Goal: Task Accomplishment & Management: Manage account settings

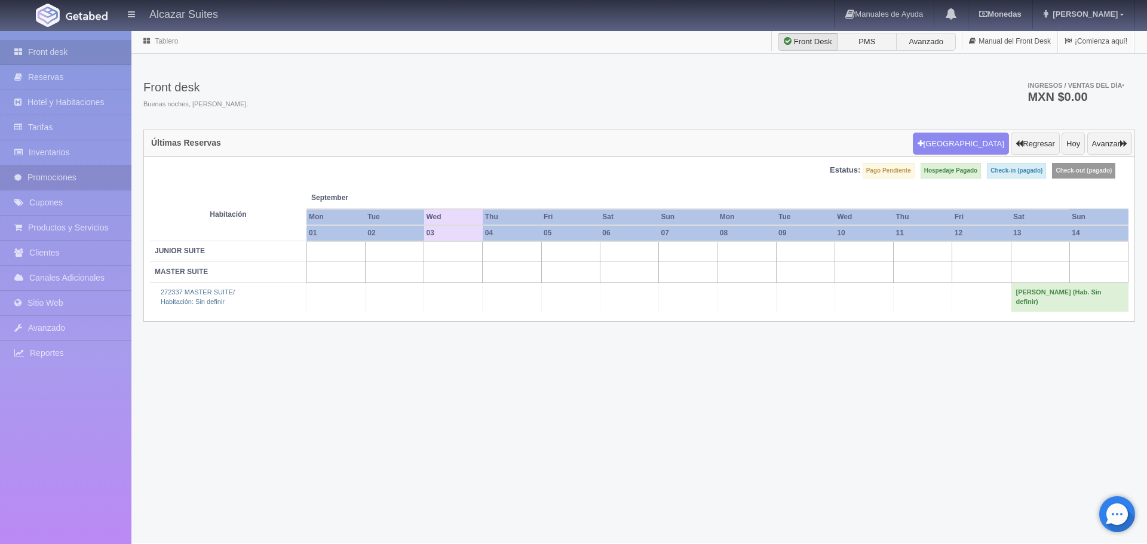
drag, startPoint x: 65, startPoint y: 167, endPoint x: 69, endPoint y: 173, distance: 7.0
click at [65, 167] on link "Promociones" at bounding box center [65, 177] width 131 height 24
click at [69, 173] on link "Promociones" at bounding box center [65, 177] width 131 height 24
click at [69, 172] on link "Promociones" at bounding box center [65, 177] width 131 height 24
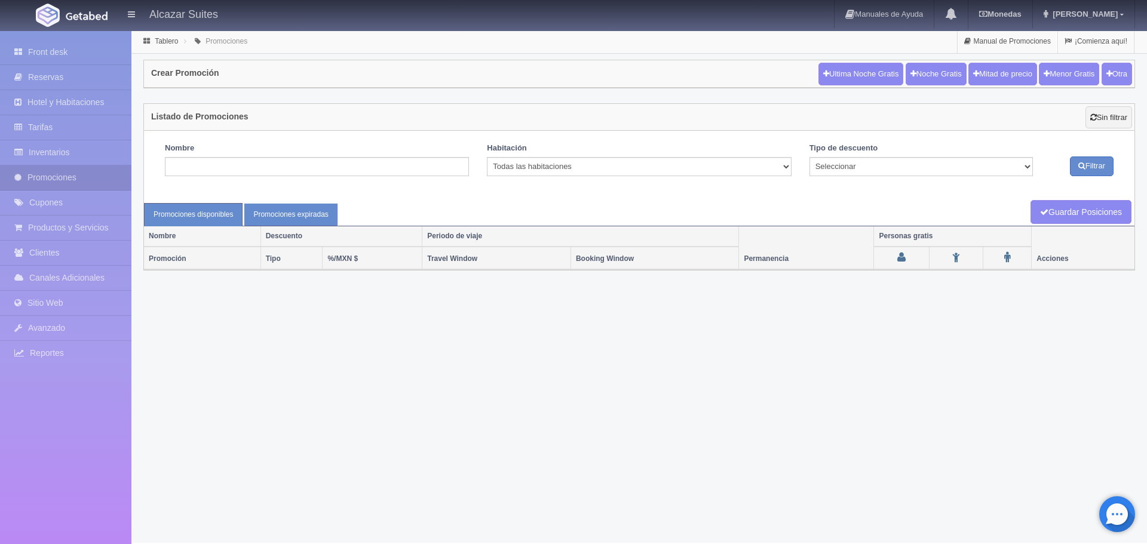
click at [294, 216] on link "Promociones expiradas" at bounding box center [291, 214] width 94 height 23
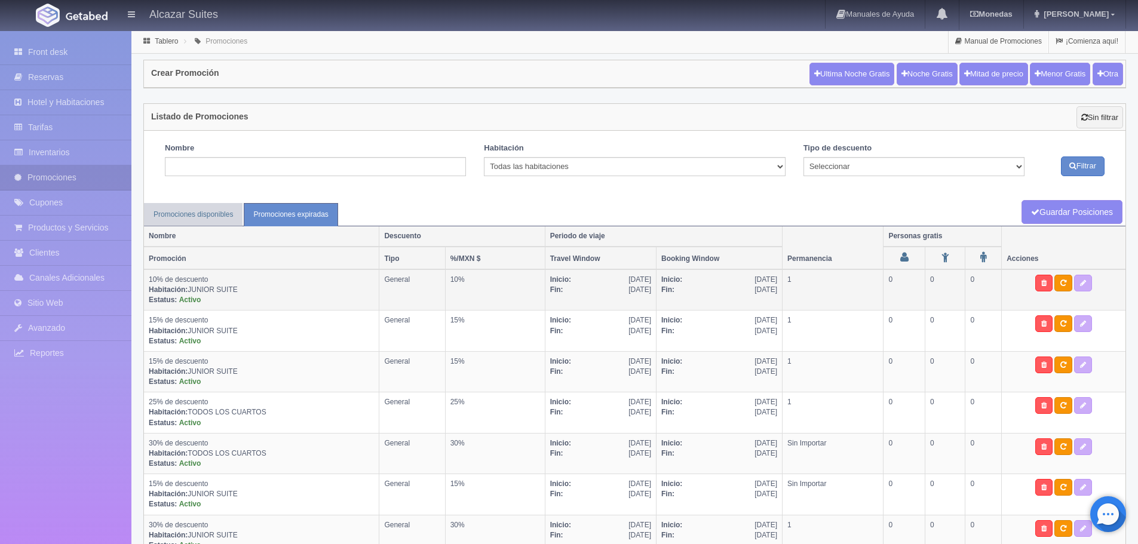
click at [280, 294] on td "10% de descuento Habitación: JUNIOR SUITE Estatus: Activo" at bounding box center [261, 289] width 235 height 41
click at [1083, 285] on icon at bounding box center [1083, 283] width 6 height 7
type textarea "10% Off Junior Suite 1 Recamara de 1 a 2 personas, persona extra $250"
select select "General"
select select "304"
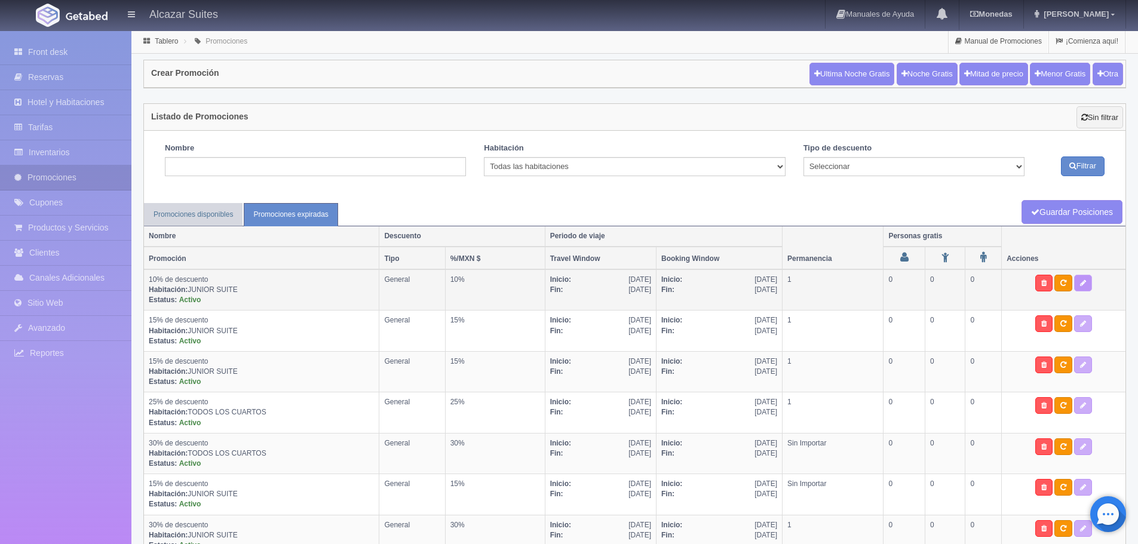
type input "30-07-2025"
type input "31-08-2025"
type input "29-07-2025"
type input "31-08-2025"
checkbox input "true"
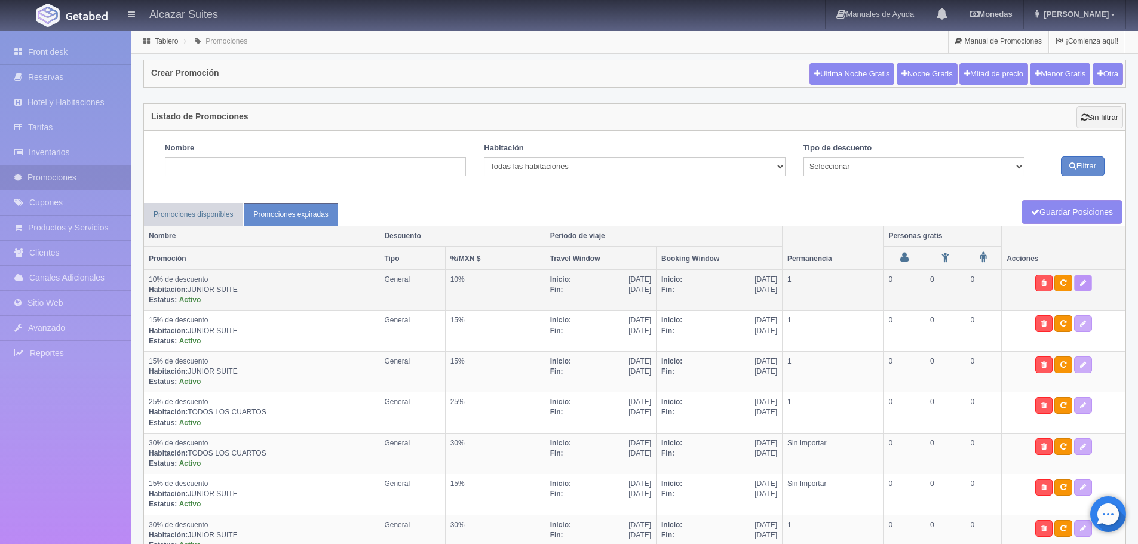
type input "1"
type input "2"
checkbox input "true"
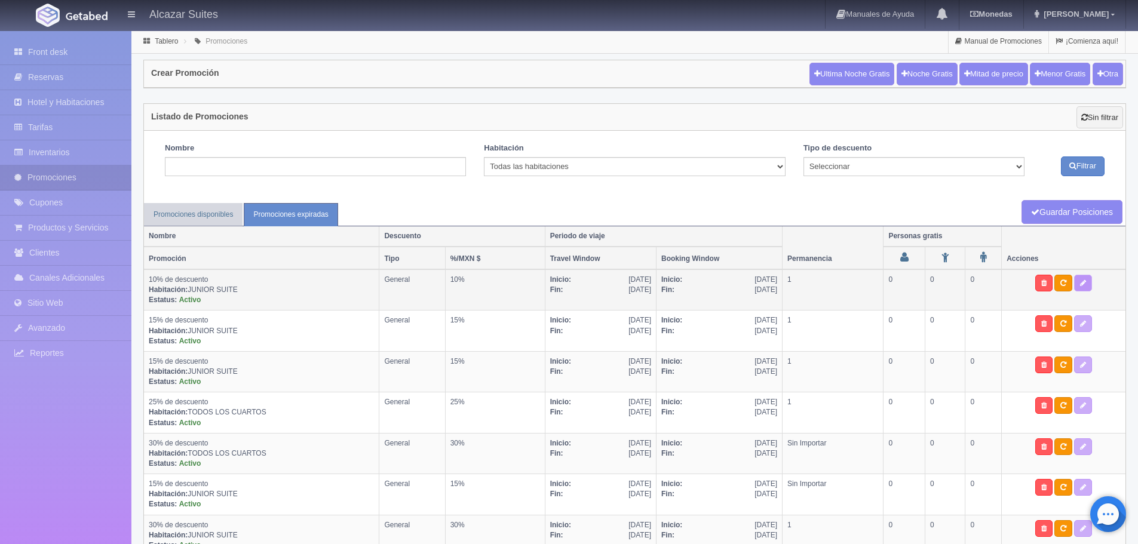
checkbox input "true"
select select "1"
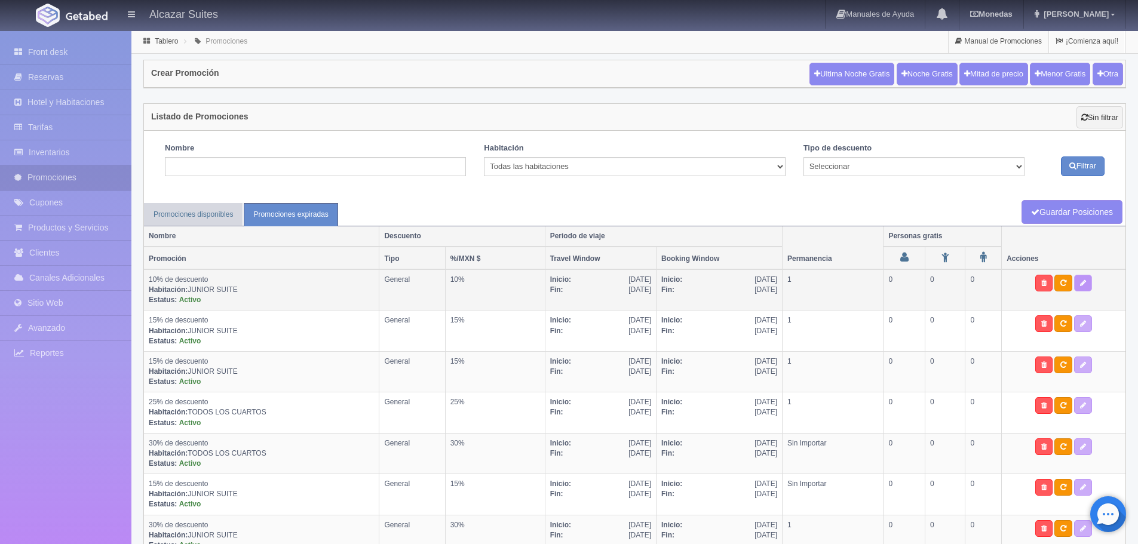
type input "10"
type input "0"
type input "20"
select select "10% de descuento"
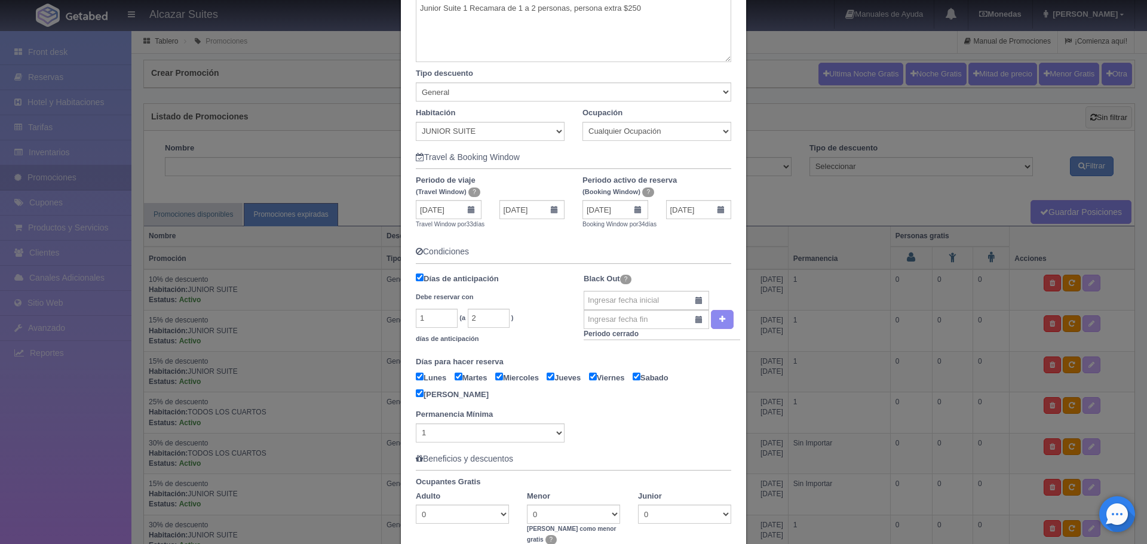
scroll to position [239, 0]
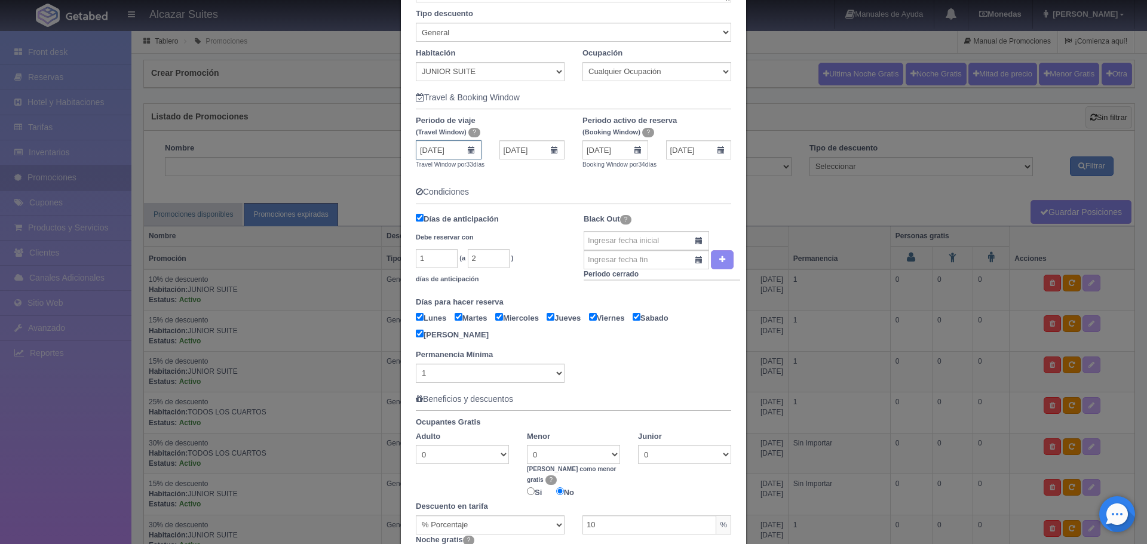
click at [466, 148] on input "30-07-2025" at bounding box center [449, 149] width 66 height 19
click at [527, 169] on span "Next" at bounding box center [523, 169] width 10 height 10
click at [441, 224] on link "8" at bounding box center [439, 224] width 16 height 17
type input "08-09-2025"
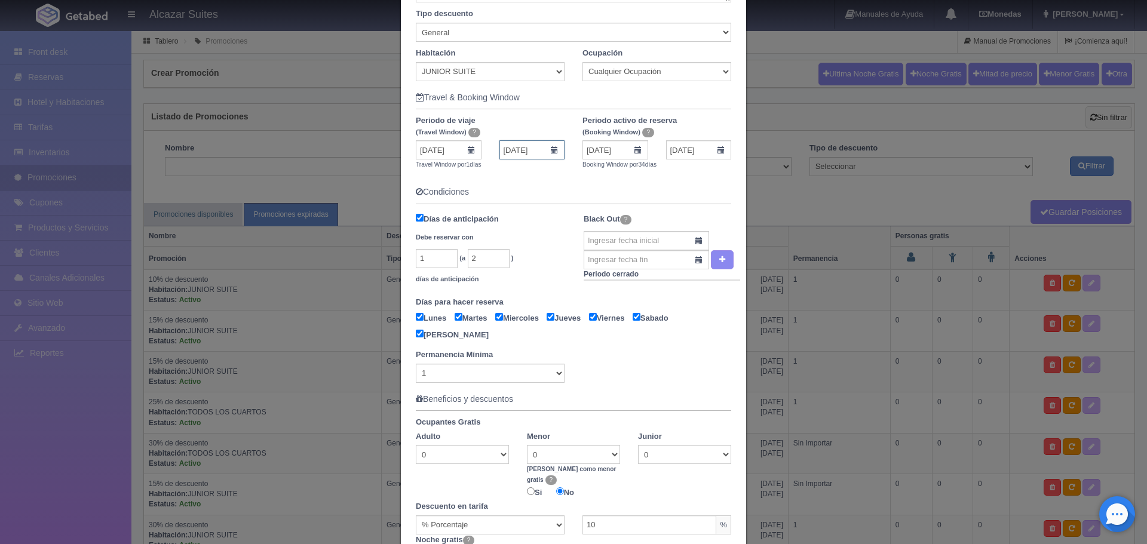
click at [554, 147] on input "08-09-2025" at bounding box center [532, 149] width 66 height 19
click at [542, 280] on link "30" at bounding box center [539, 279] width 16 height 17
type input "30-09-2025"
click at [636, 151] on input "29-07-2025" at bounding box center [615, 149] width 66 height 19
click at [691, 172] on span "Next" at bounding box center [690, 169] width 10 height 10
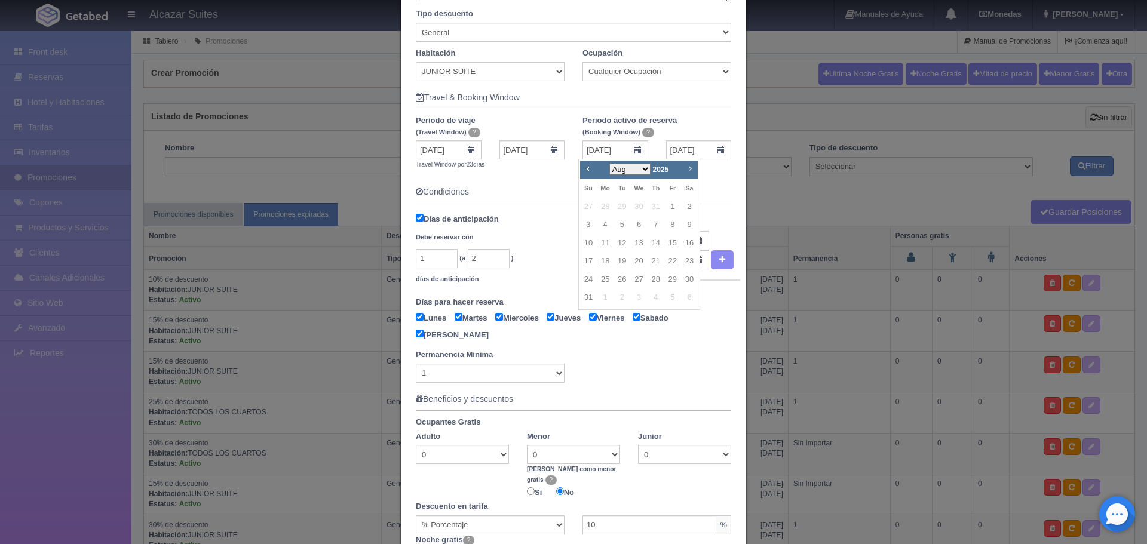
click at [691, 172] on span "Next" at bounding box center [690, 169] width 10 height 10
click at [633, 205] on link "3" at bounding box center [639, 206] width 16 height 17
type input "03-09-2025"
click at [716, 154] on input "03-09-2025" at bounding box center [699, 149] width 66 height 19
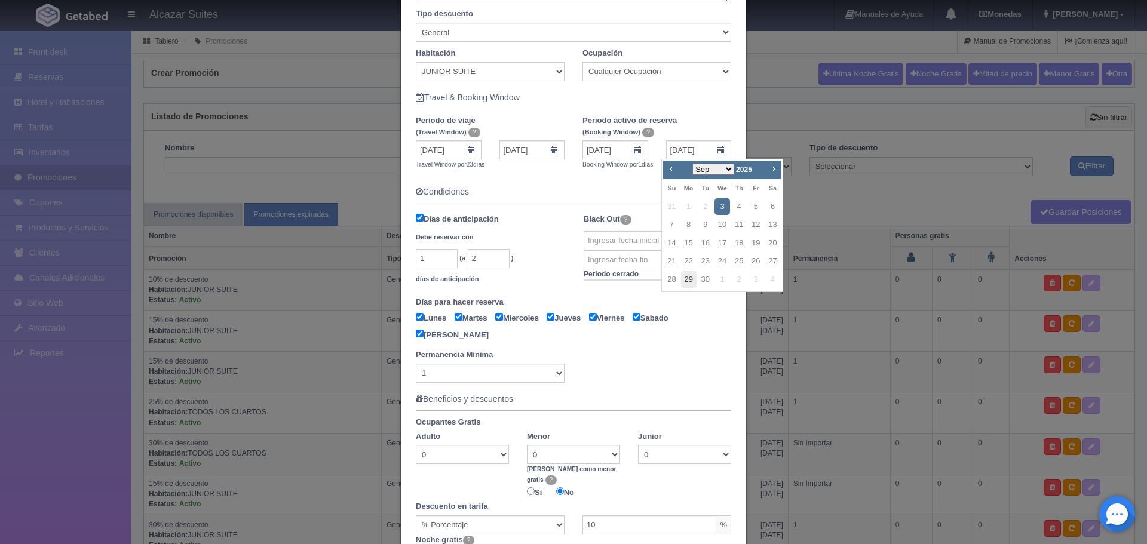
click at [690, 276] on link "29" at bounding box center [689, 279] width 16 height 17
type input "29-09-2025"
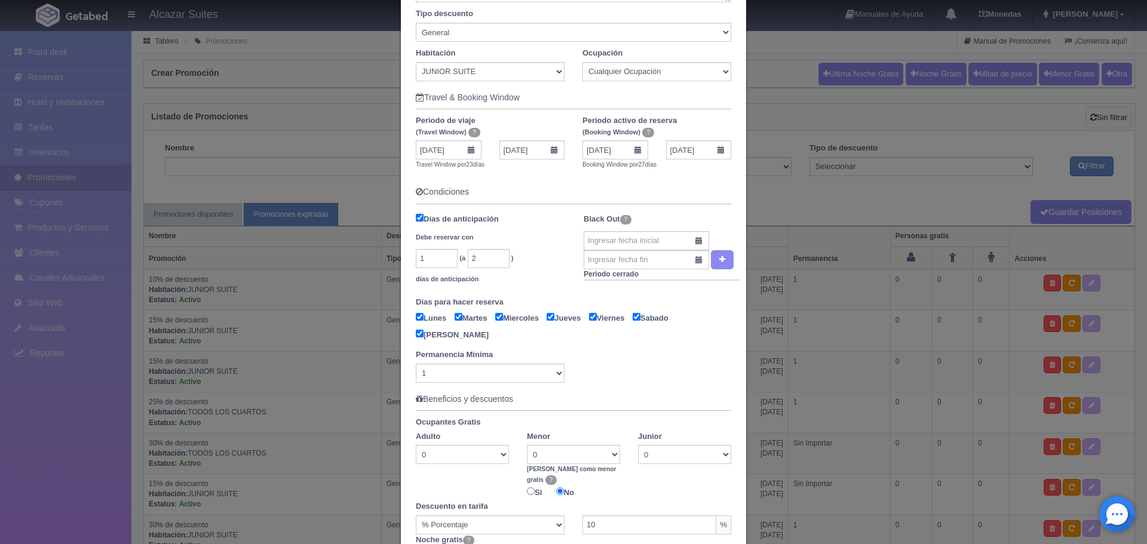
scroll to position [299, 0]
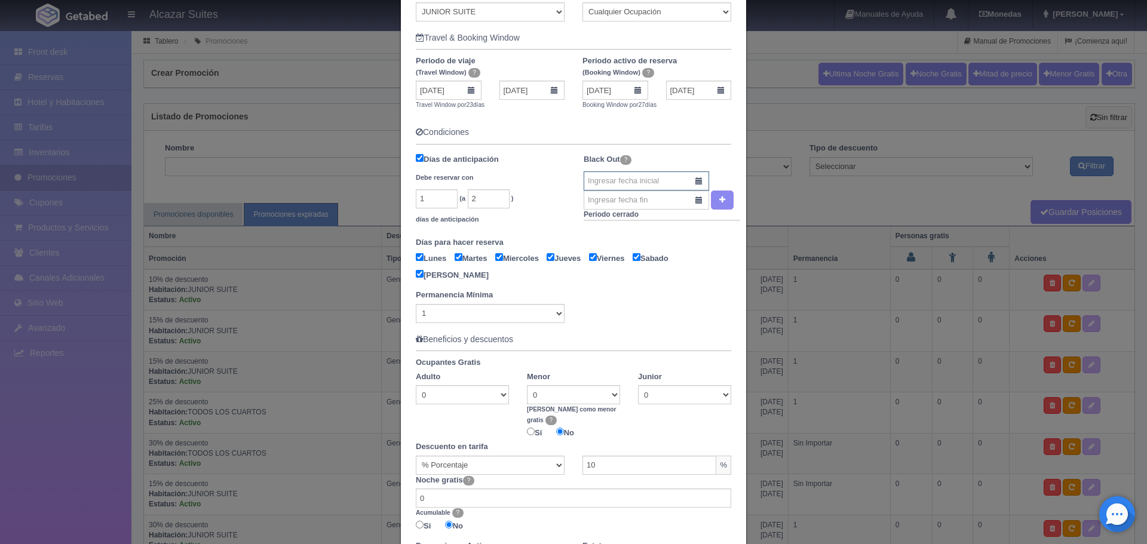
click at [693, 185] on input "text" at bounding box center [646, 180] width 125 height 19
click at [684, 155] on div "Black Out ? Periodo cerrado" at bounding box center [662, 191] width 156 height 81
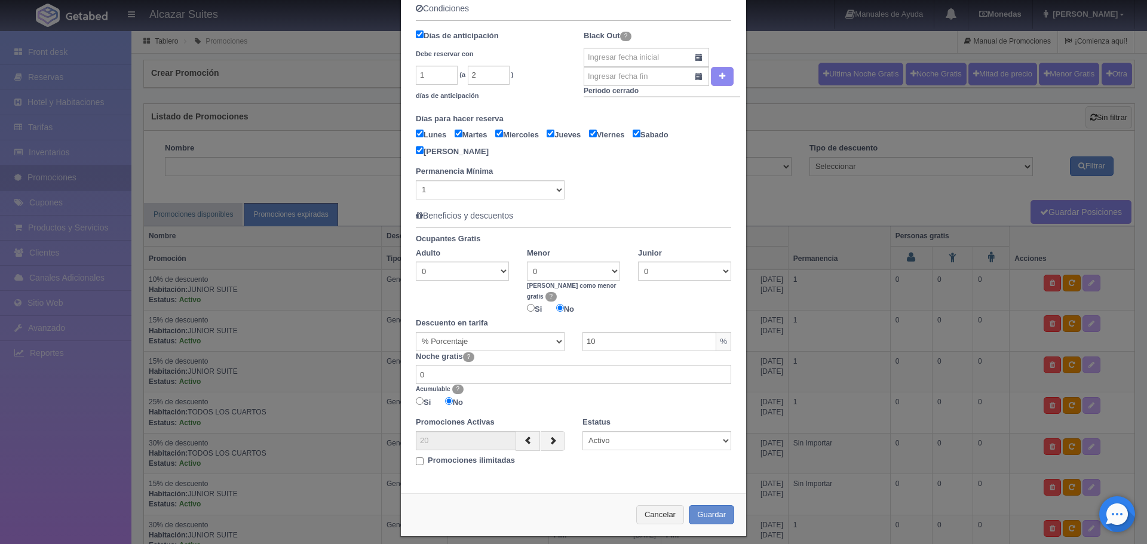
scroll to position [423, 0]
click at [472, 436] on input "20" at bounding box center [466, 440] width 100 height 19
click at [708, 505] on button "Guardar" at bounding box center [711, 515] width 45 height 20
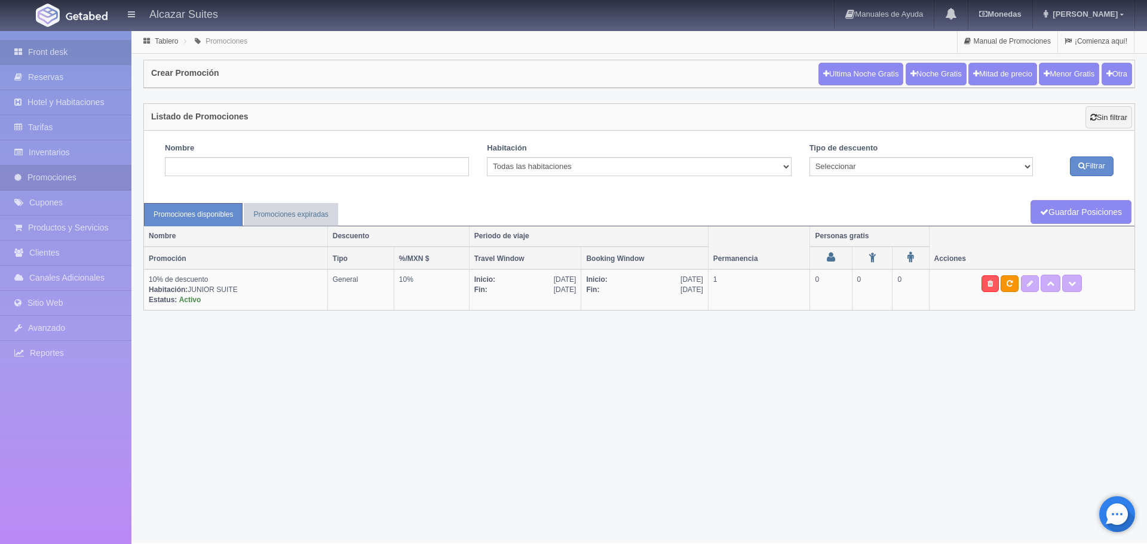
click at [51, 48] on link "Front desk" at bounding box center [65, 52] width 131 height 24
